Goal: Complete application form

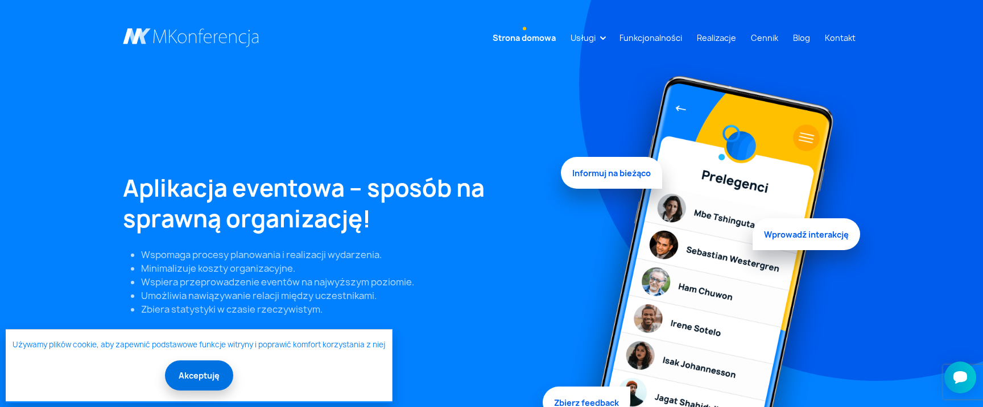
click at [211, 382] on button "Akceptuję" at bounding box center [199, 376] width 68 height 30
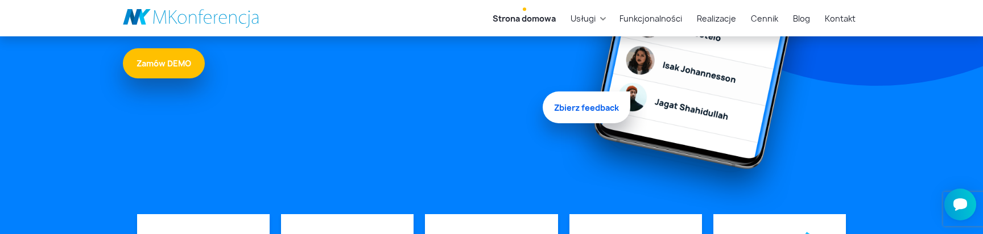
scroll to position [293, 0]
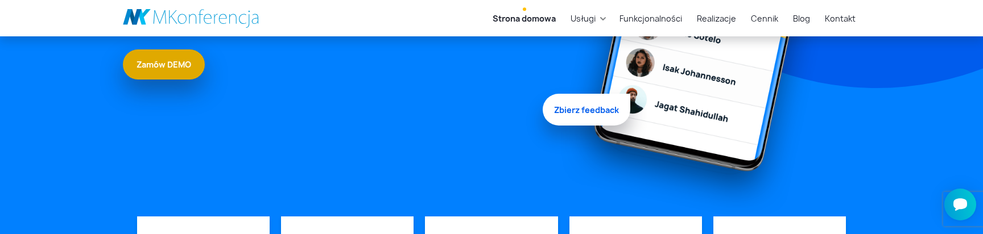
click at [190, 73] on link "Zamów DEMO" at bounding box center [164, 64] width 82 height 30
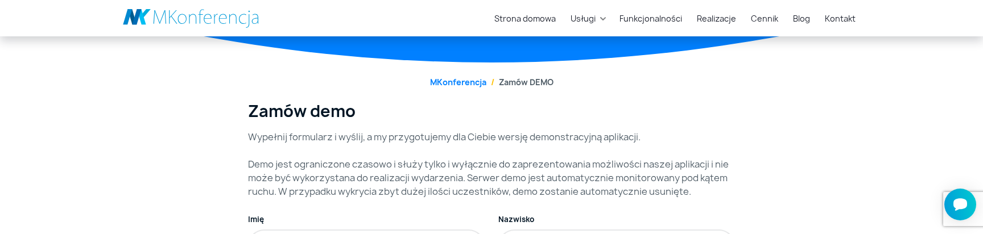
scroll to position [224, 0]
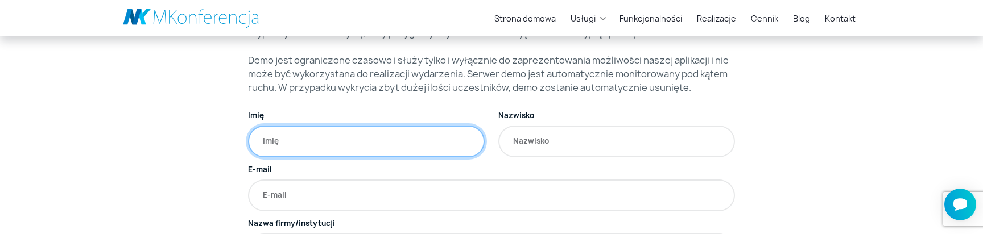
click at [391, 146] on input "Imię" at bounding box center [366, 142] width 237 height 32
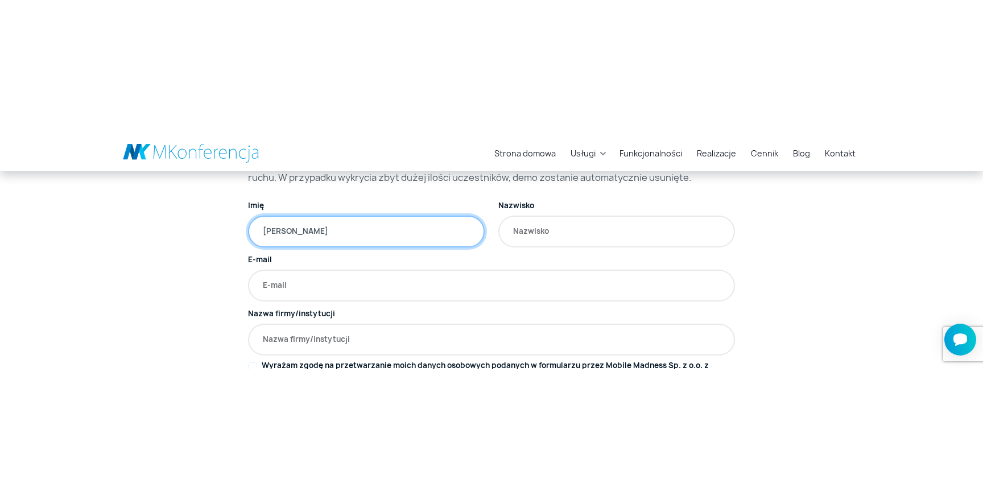
scroll to position [267, 0]
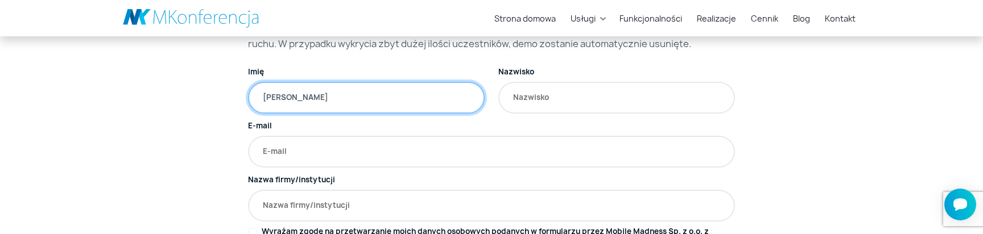
type input "Tomasz"
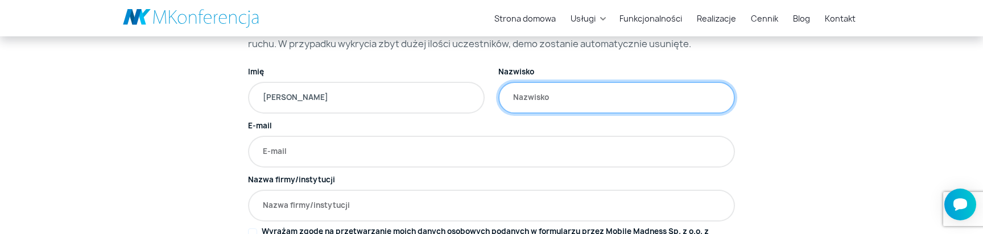
click at [551, 105] on input "Nazwisko" at bounding box center [616, 98] width 237 height 32
type input "Ignatiuk"
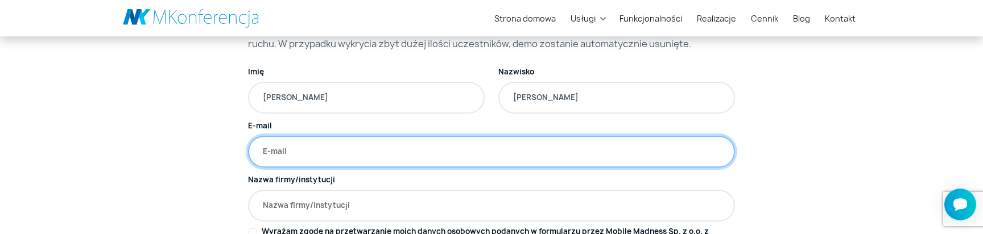
click at [518, 152] on input "E-mail" at bounding box center [491, 152] width 487 height 32
click at [505, 159] on input "E-mail" at bounding box center [491, 152] width 487 height 32
